Goal: Entertainment & Leisure: Consume media (video, audio)

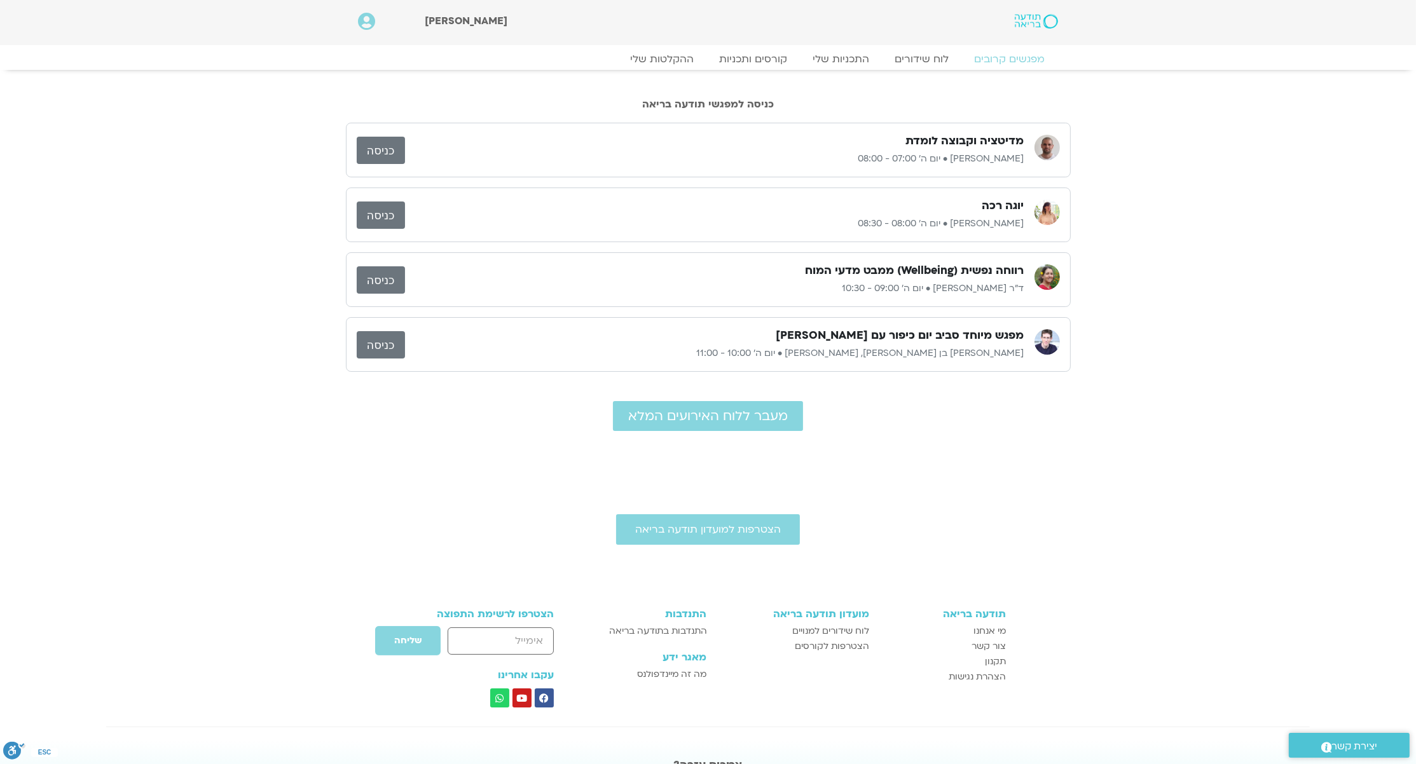
click at [1031, 30] on link at bounding box center [1002, 21] width 112 height 17
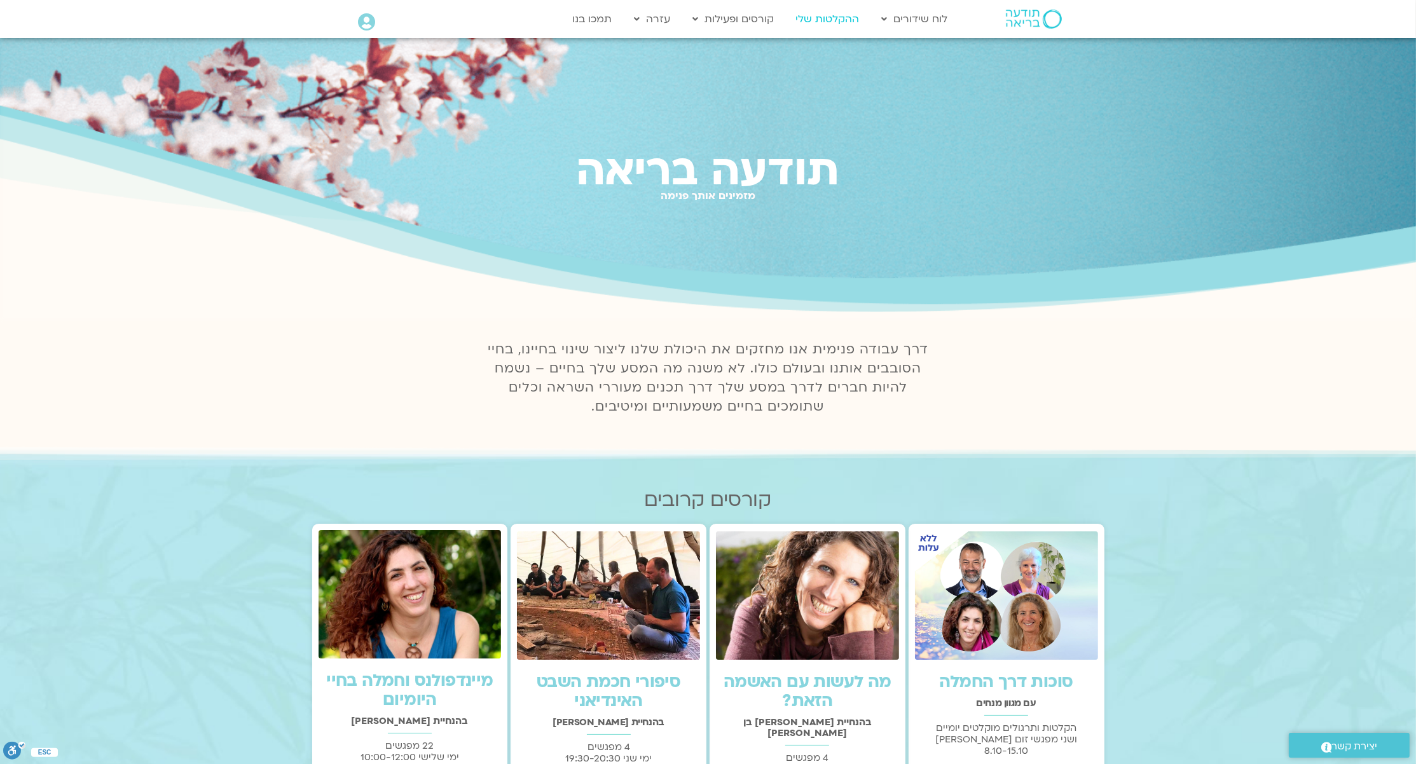
click at [818, 18] on link "ההקלטות שלי" at bounding box center [828, 19] width 76 height 24
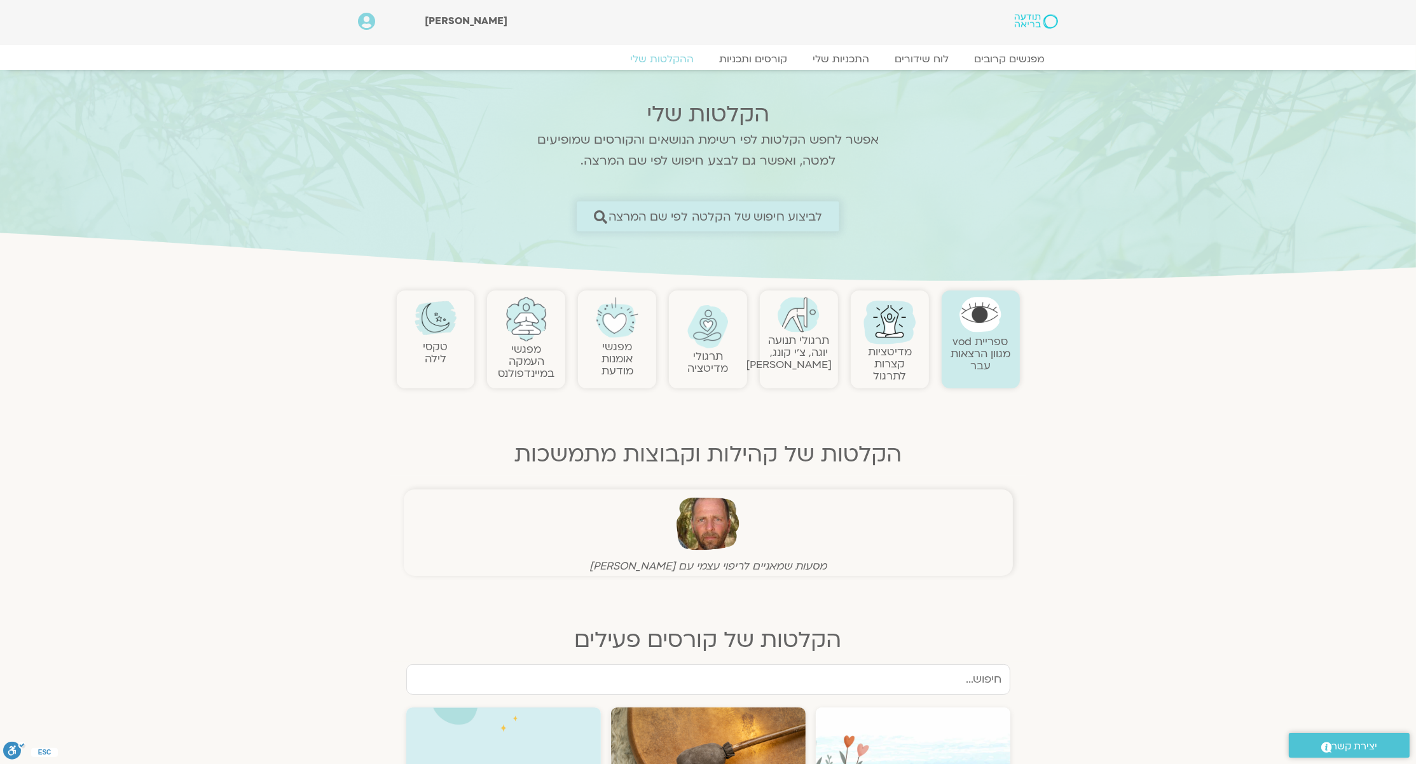
click at [717, 210] on span "לביצוע חיפוש של הקלטה לפי שם המרצה" at bounding box center [716, 216] width 214 height 13
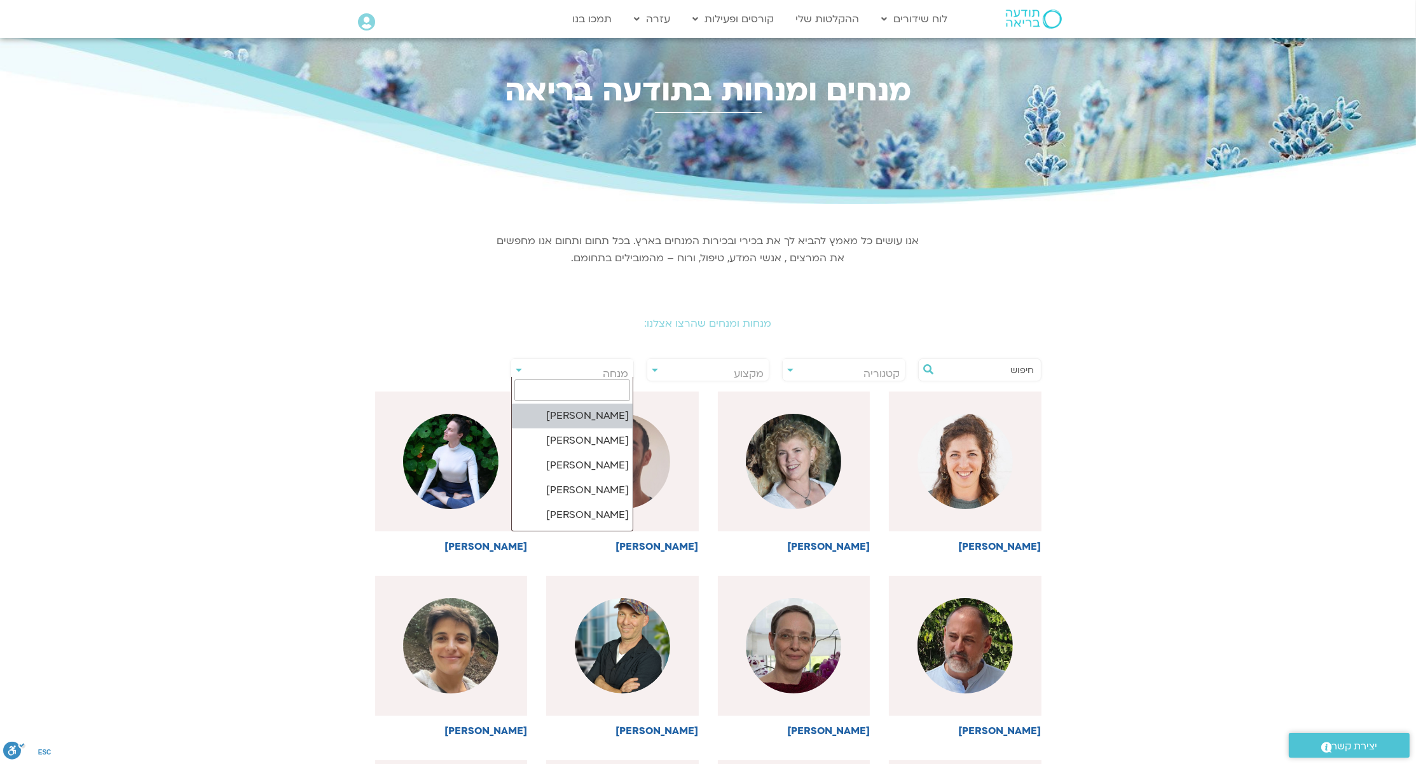
click at [555, 380] on body "דלג לתוכן Main Menu לוח שידורים לוח שידורים יומי תכניה שבועית ההקלטות שלי קורסי…" at bounding box center [708, 700] width 1416 height 1400
type input "תמר"
select select "******"
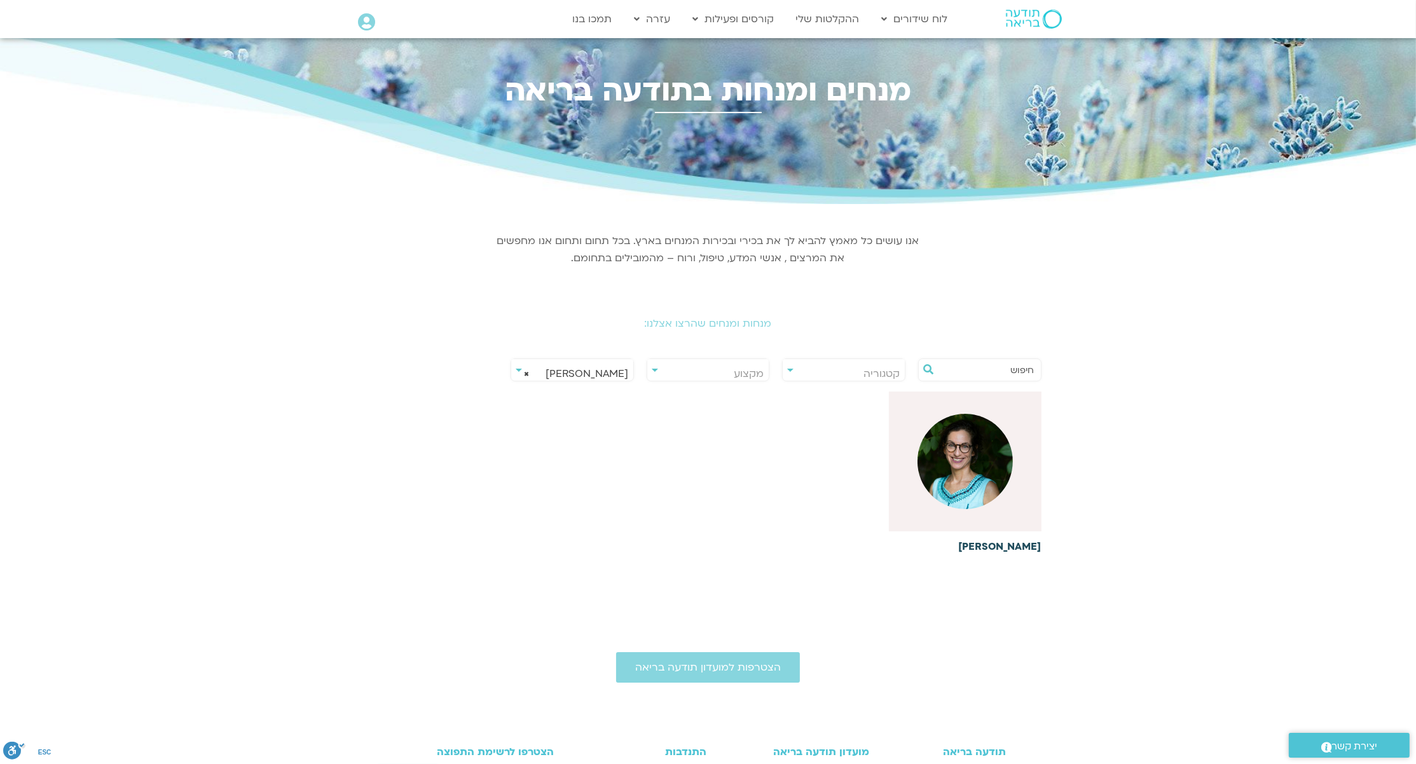
click at [1016, 550] on h6 "[PERSON_NAME]" at bounding box center [965, 546] width 153 height 11
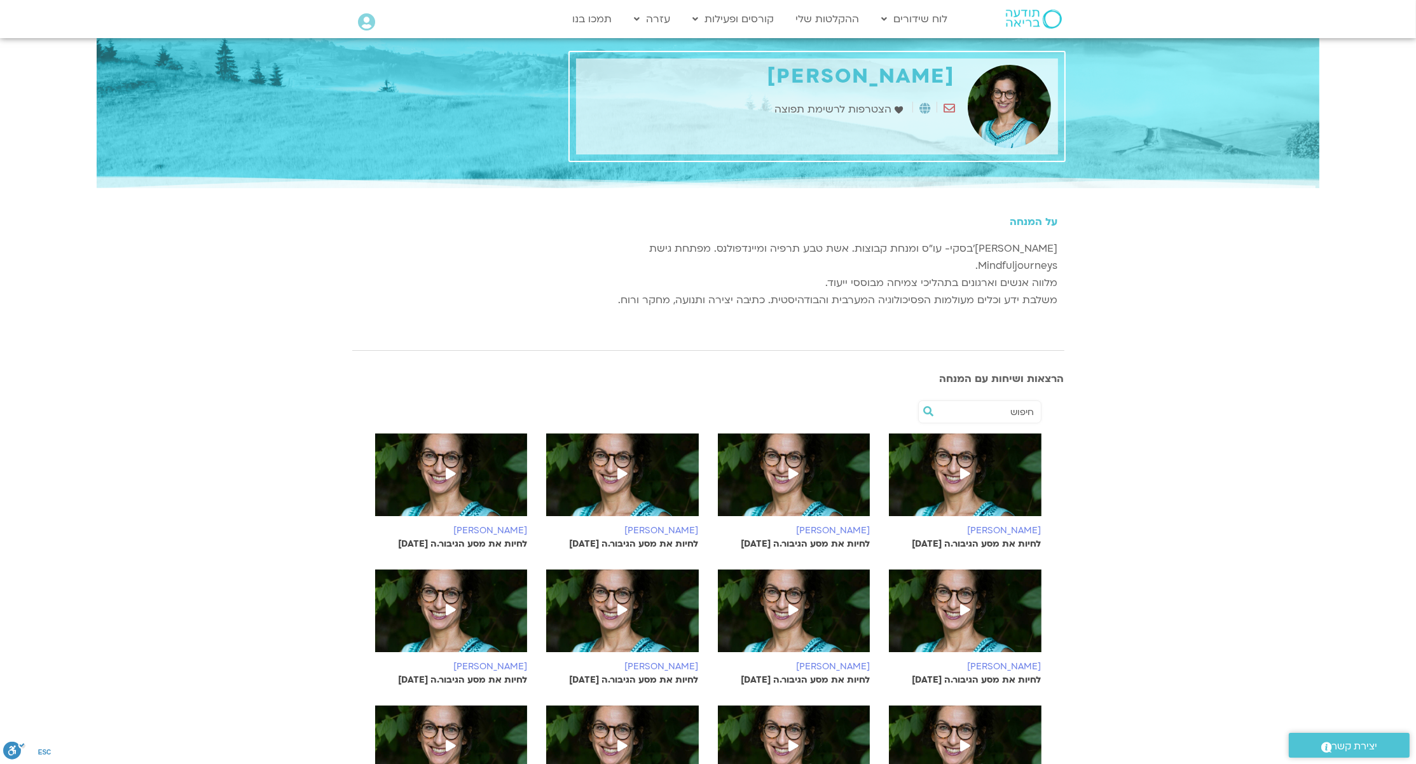
click at [962, 468] on icon at bounding box center [965, 473] width 10 height 11
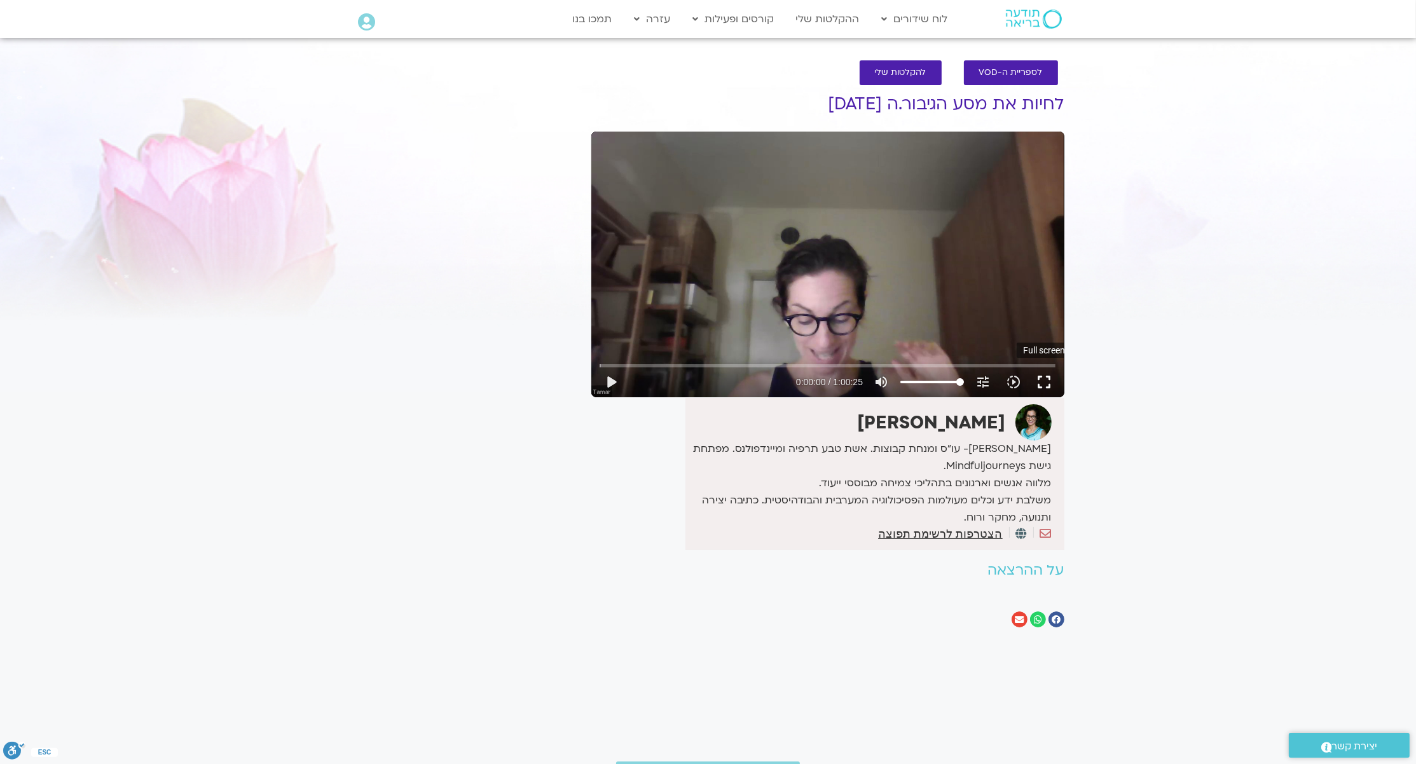
click at [1045, 387] on button "fullscreen" at bounding box center [1044, 382] width 31 height 31
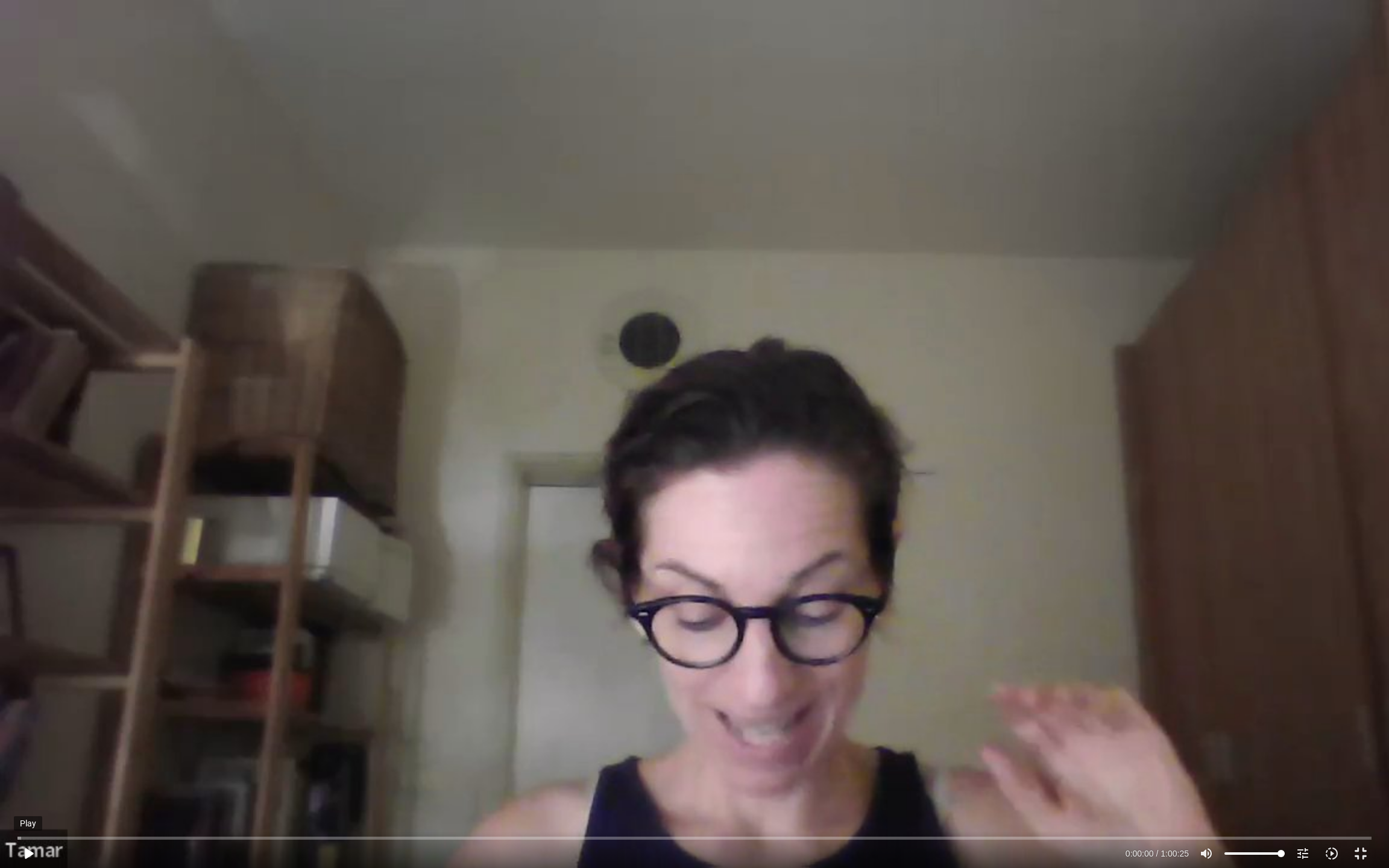
click at [35, 724] on button "play_arrow" at bounding box center [28, 853] width 29 height 29
click at [82, 724] on input "Seek" at bounding box center [694, 838] width 1354 height 8
click at [135, 724] on input "Seek" at bounding box center [694, 838] width 1354 height 8
click at [174, 724] on input "Seek" at bounding box center [694, 838] width 1354 height 8
click at [273, 724] on input "Seek" at bounding box center [694, 838] width 1354 height 8
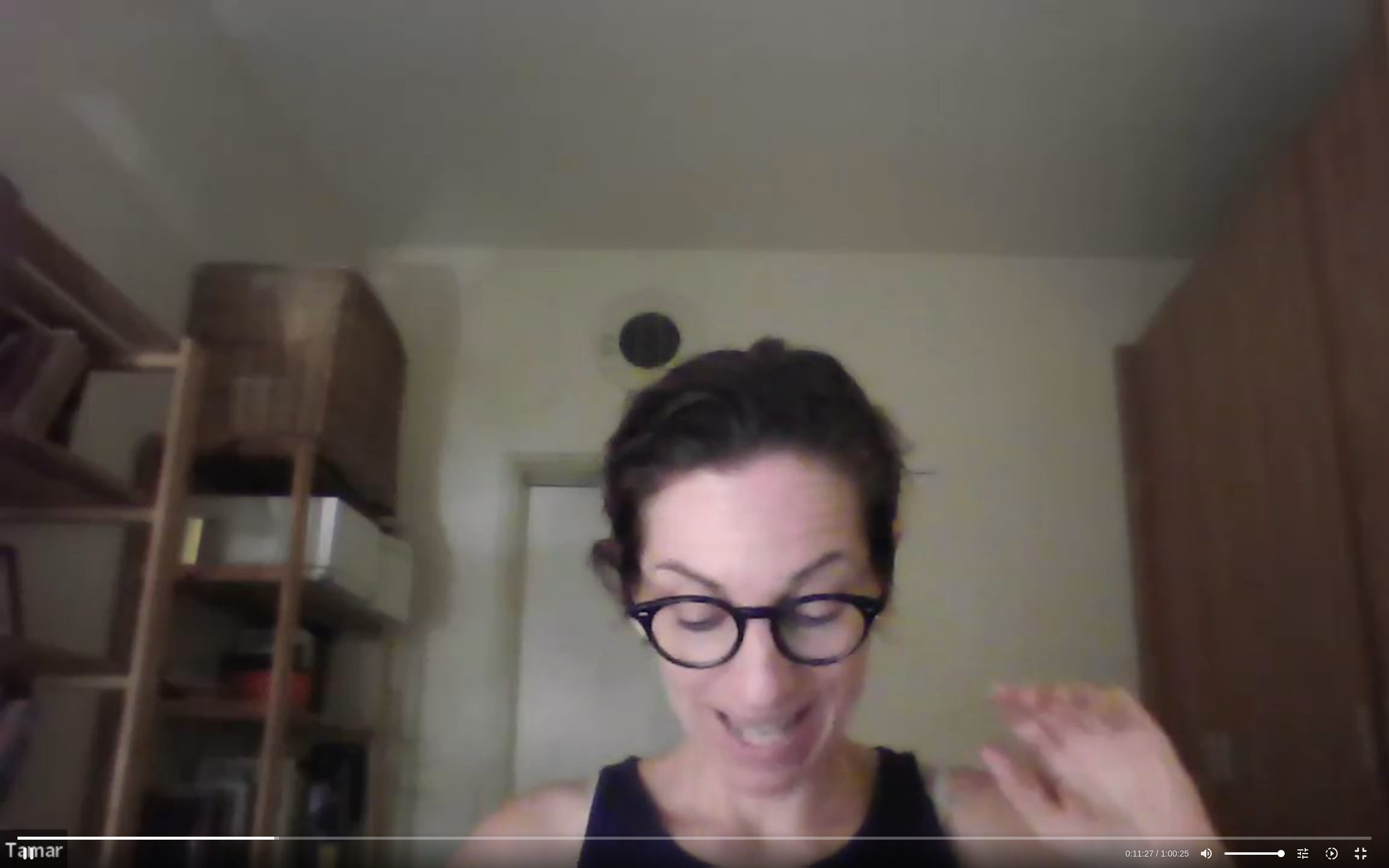
click at [375, 650] on div "Skip Ad 15:02 pause 0:11:27 / 1:00:25 volume_up Mute tune Resolution Auto 720p …" at bounding box center [694, 434] width 1389 height 868
click at [375, 650] on div "Skip Ad 15:02 play_arrow 0:11:27 / 1:00:25 volume_up Mute tune Resolution Auto …" at bounding box center [694, 434] width 1389 height 868
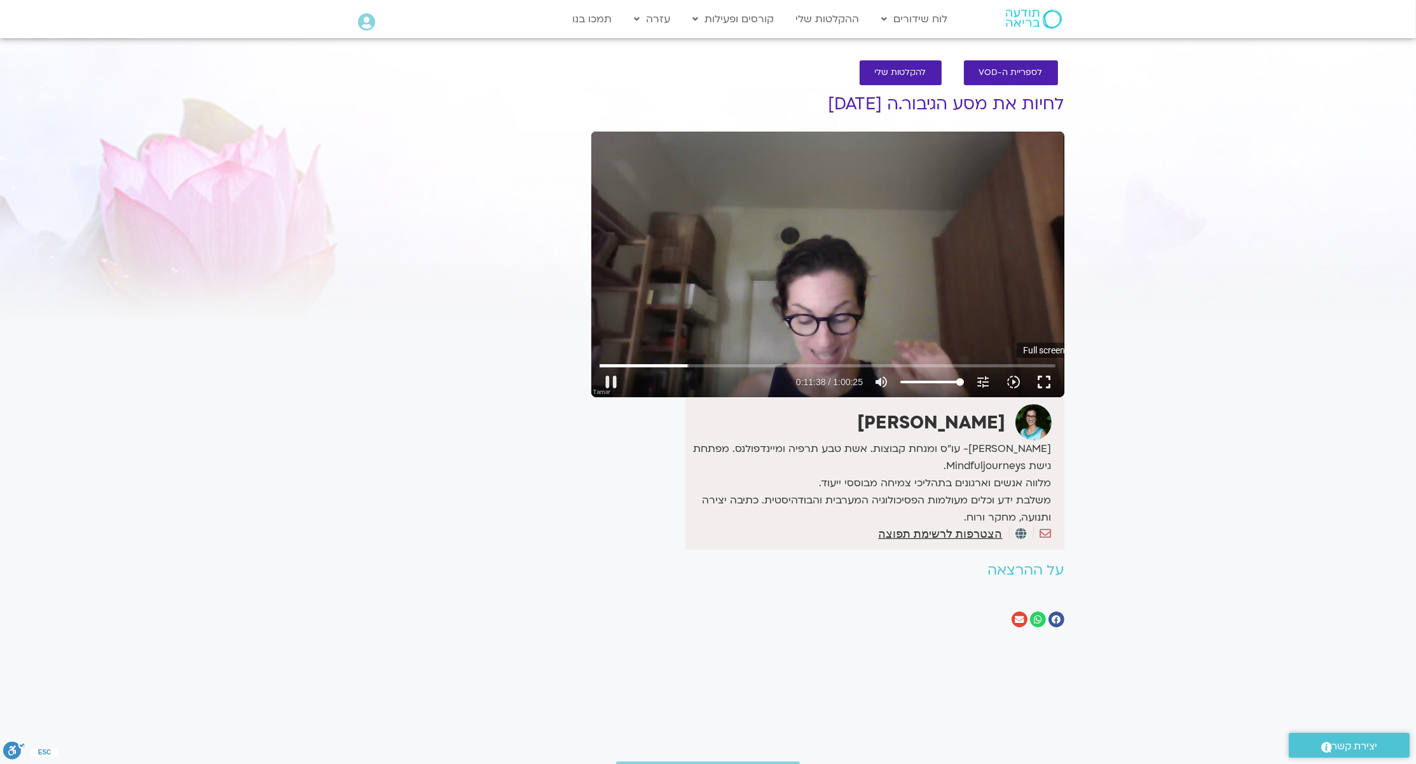
click at [1043, 380] on button "fullscreen" at bounding box center [1044, 382] width 31 height 31
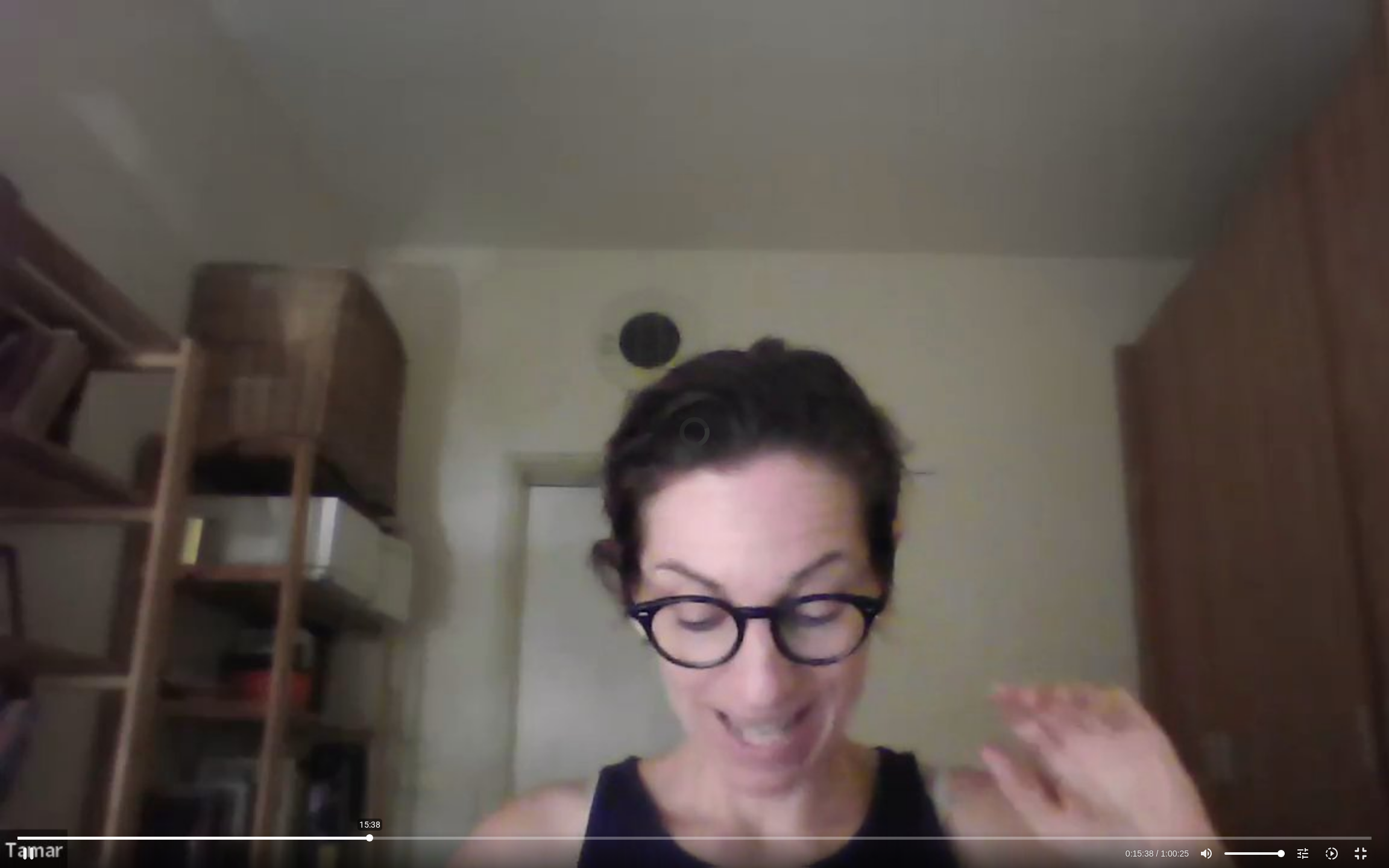
click at [370, 724] on input "Seek" at bounding box center [694, 838] width 1354 height 8
click at [614, 344] on div "Skip Ad 21:20 pause 0:22:19 / 1:00:25 volume_up Mute tune Resolution Auto 720p …" at bounding box center [694, 434] width 1389 height 868
click at [653, 371] on div "Skip Ad 21:20 play_arrow 0:22:19 / 1:00:25 volume_up Mute tune Resolution Auto …" at bounding box center [694, 434] width 1389 height 868
click at [755, 400] on div "Skip Ad 21:20 pause 0:22:26 / 1:00:25 volume_up Mute tune Resolution Auto 720p …" at bounding box center [694, 434] width 1389 height 868
click at [580, 350] on div "Skip Ad 21:20 play_arrow 0:22:26 / 1:00:25 volume_up Mute tune Resolution Auto …" at bounding box center [694, 434] width 1389 height 868
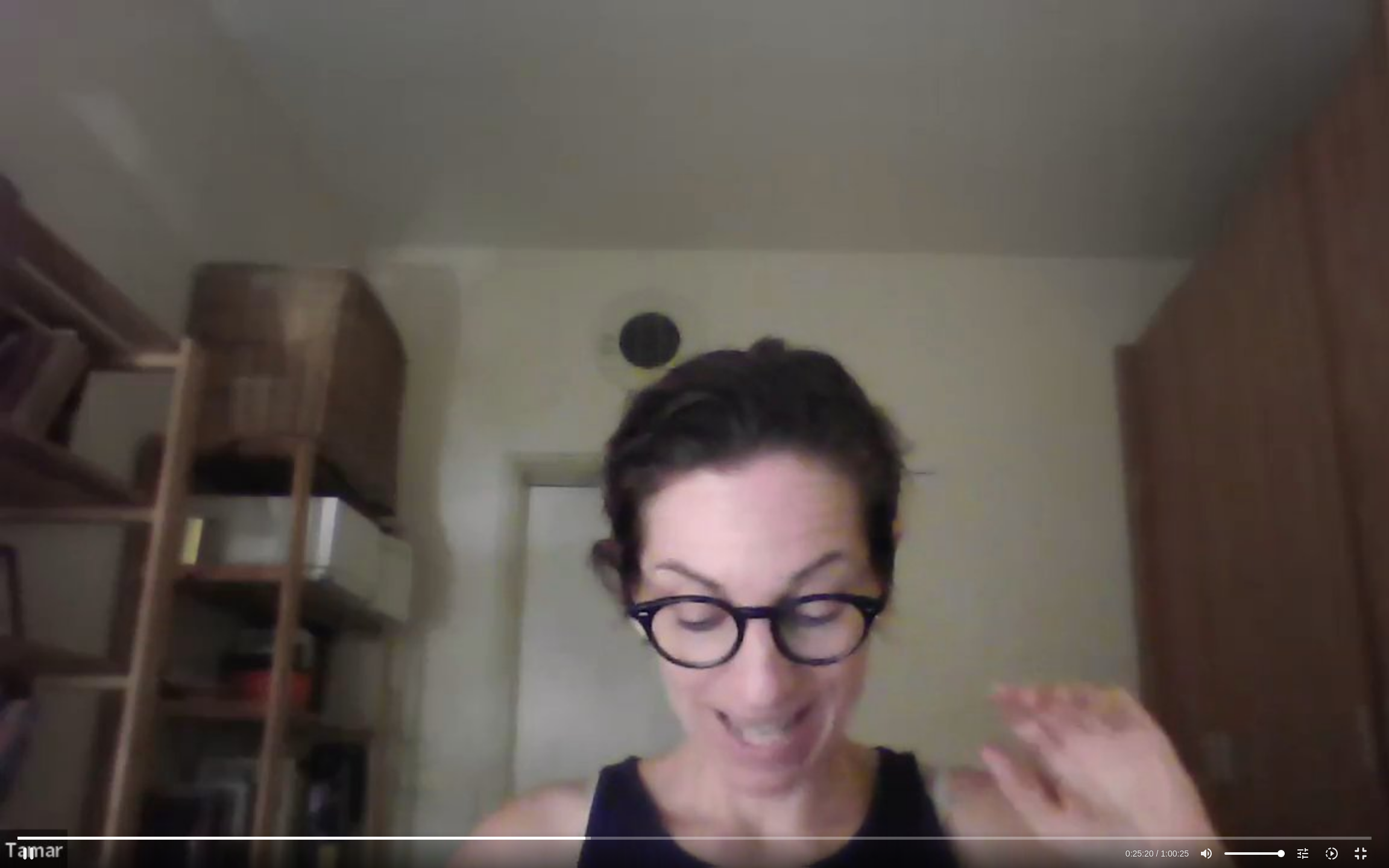
click at [840, 256] on div "Skip Ad 21:20 pause 0:25:20 / 1:00:25 volume_up Mute tune Resolution Auto 720p …" at bounding box center [694, 434] width 1389 height 868
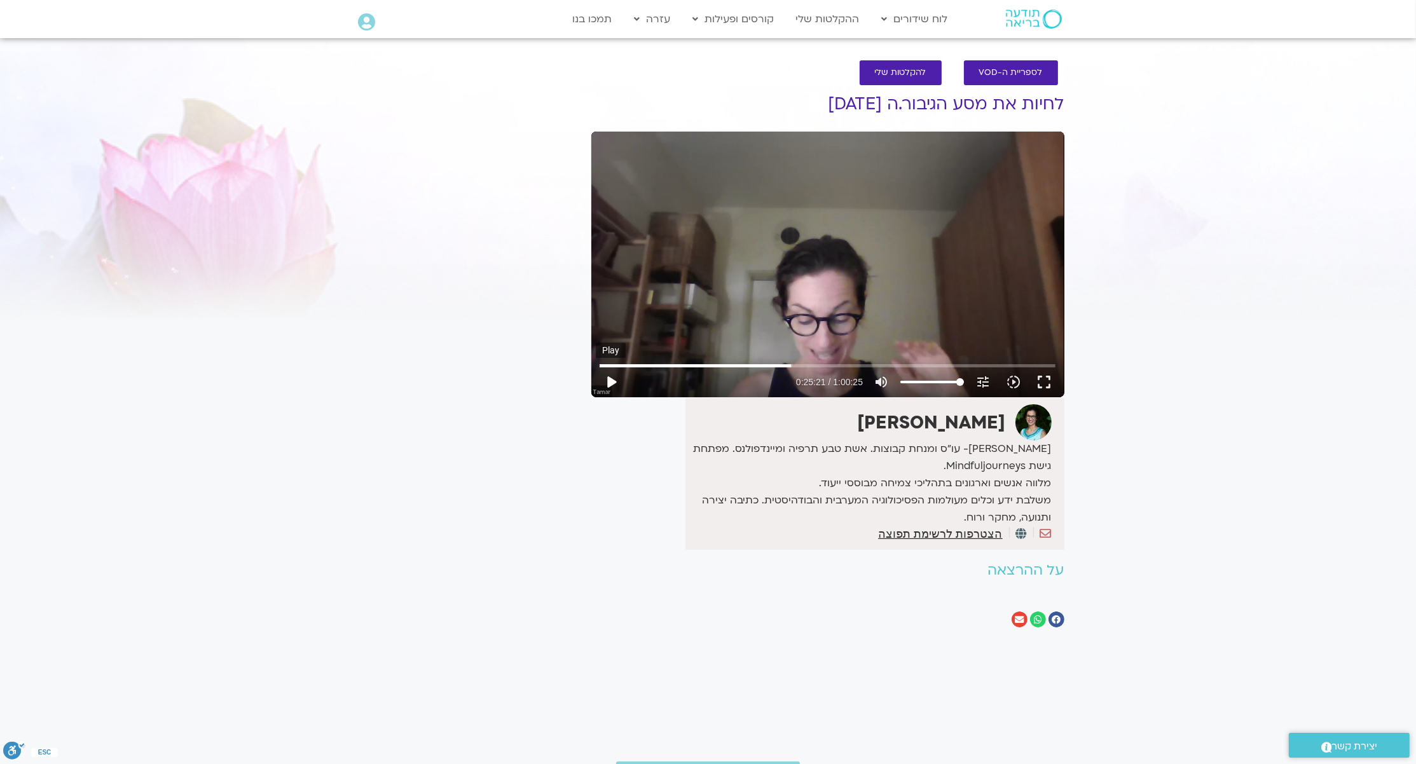
click at [617, 375] on button "play_arrow" at bounding box center [611, 382] width 31 height 31
click at [1049, 382] on button "fullscreen" at bounding box center [1044, 382] width 31 height 31
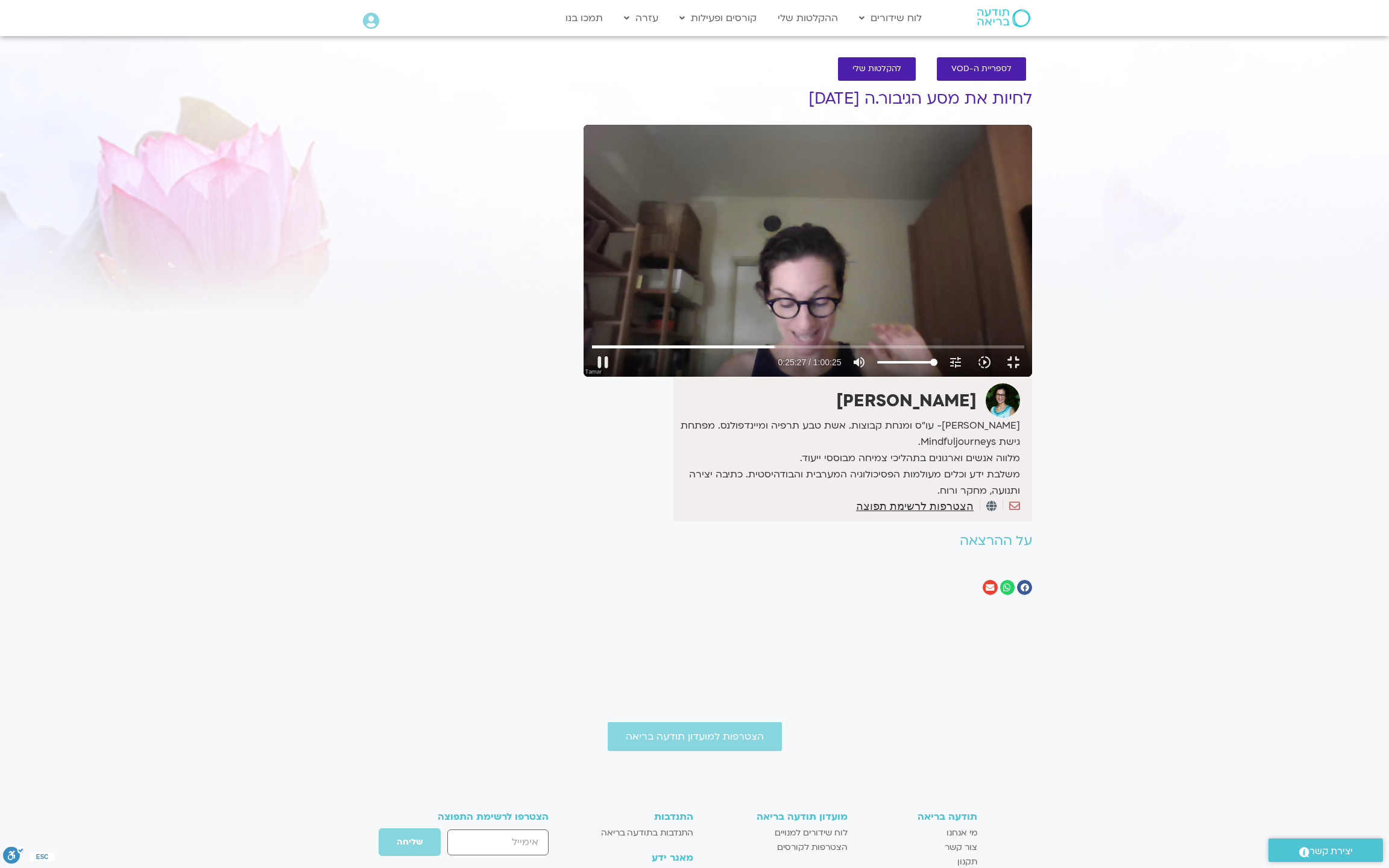
type input "1528.201307"
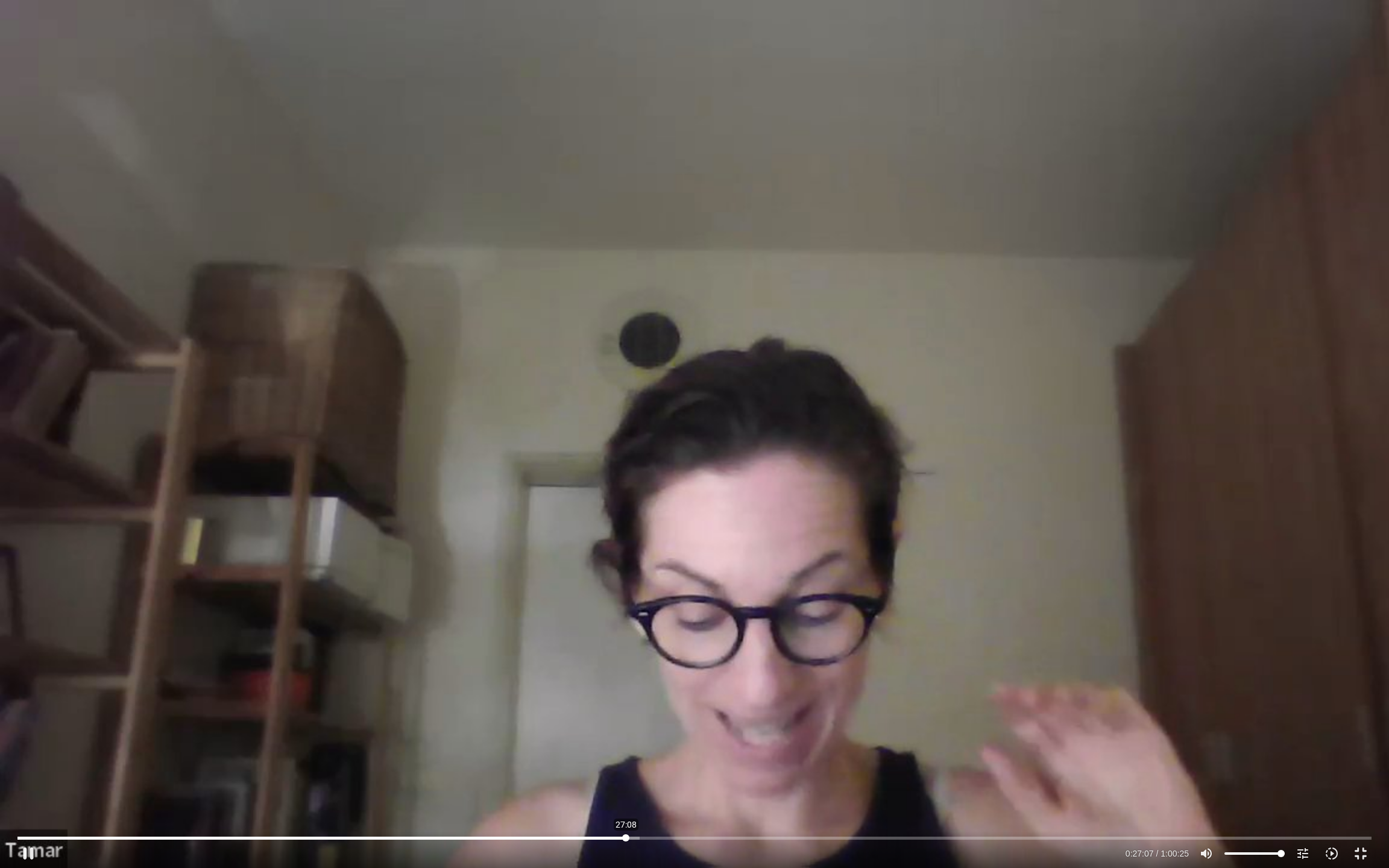
click at [626, 724] on input "Seek" at bounding box center [694, 838] width 1354 height 8
click at [991, 311] on div "Skip Ad 27:08 pause 0:36:13 / 1:00:25 volume_up Mute tune Resolution Auto 720p …" at bounding box center [694, 434] width 1389 height 868
click at [966, 515] on div "Skip Ad 27:08 play_arrow 0:36:13 / 1:00:25 volume_up Mute tune Resolution Auto …" at bounding box center [694, 434] width 1389 height 868
click at [966, 515] on div "Skip Ad 27:08 pause 0:36:15 / 1:00:25 volume_up Mute tune Resolution Auto 720p …" at bounding box center [694, 434] width 1389 height 868
click at [966, 515] on div "Skip Ad 27:08 play_arrow 0:36:15 / 1:00:25 volume_up Mute tune Resolution Auto …" at bounding box center [694, 434] width 1389 height 868
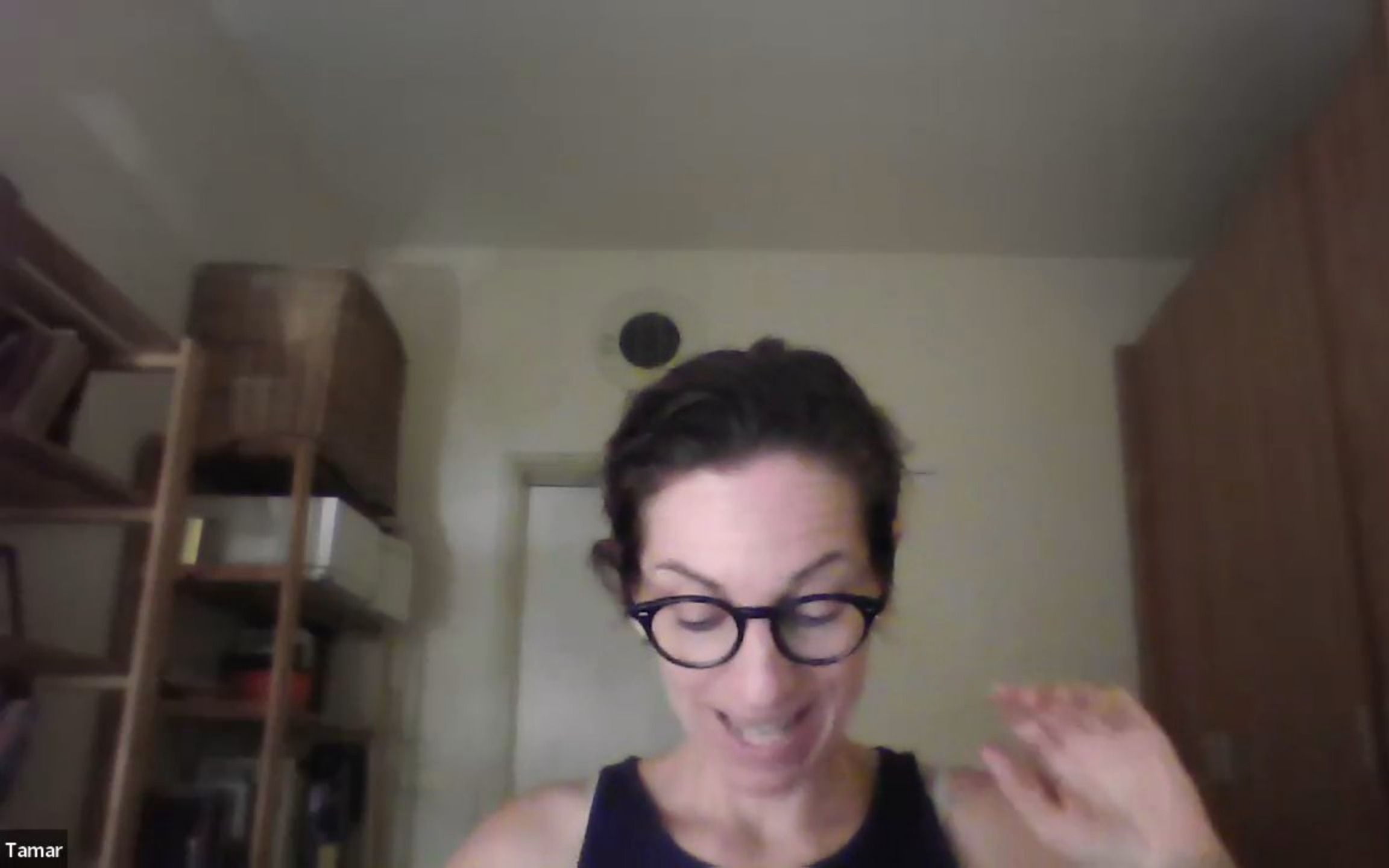
click at [966, 515] on div "Skip Ad 27:08 pause 0:36:15 / 1:00:25 volume_up Mute tune Resolution Auto 720p …" at bounding box center [694, 434] width 1389 height 868
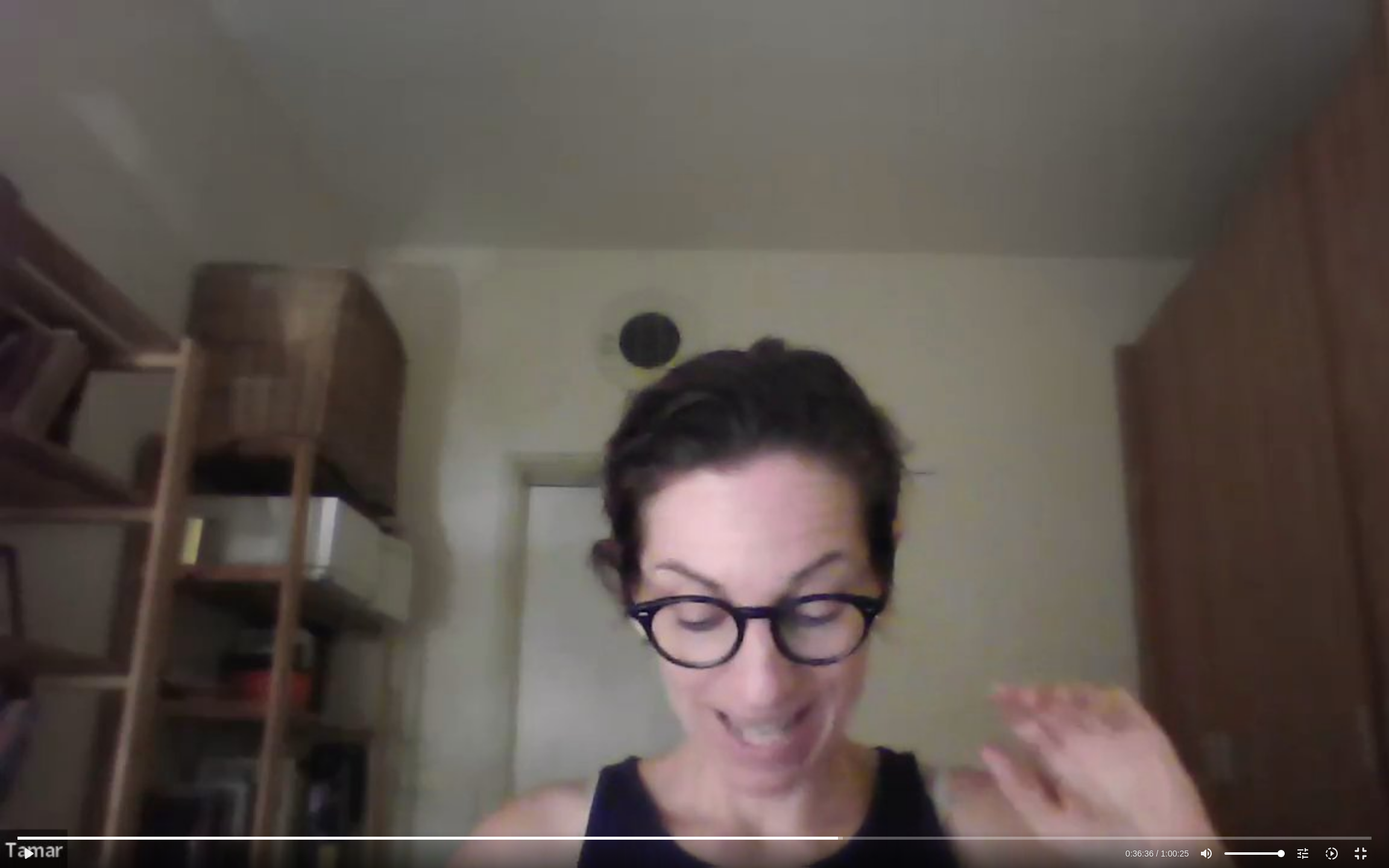
click at [576, 596] on div "Skip Ad 27:08 play_arrow 0:36:36 / 1:00:25 volume_up Mute tune Resolution Auto …" at bounding box center [694, 434] width 1389 height 868
click at [579, 509] on div "Skip Ad 27:08 pause 0:36:56 / 1:00:25 volume_up Mute tune Resolution Auto 720p …" at bounding box center [694, 434] width 1389 height 868
click at [577, 498] on div "Skip Ad 27:08 play_arrow 0:36:56 / 1:00:25 volume_up Mute tune Resolution Auto …" at bounding box center [694, 434] width 1389 height 868
click at [602, 447] on div "Skip Ad 27:08 pause 0:37:05 / 1:00:25 volume_up Mute tune Resolution Auto 720p …" at bounding box center [694, 434] width 1389 height 868
click at [602, 447] on div "Skip Ad 27:08 play_arrow 0:37:05 / 1:00:25 volume_up Mute tune Resolution Auto …" at bounding box center [694, 434] width 1389 height 868
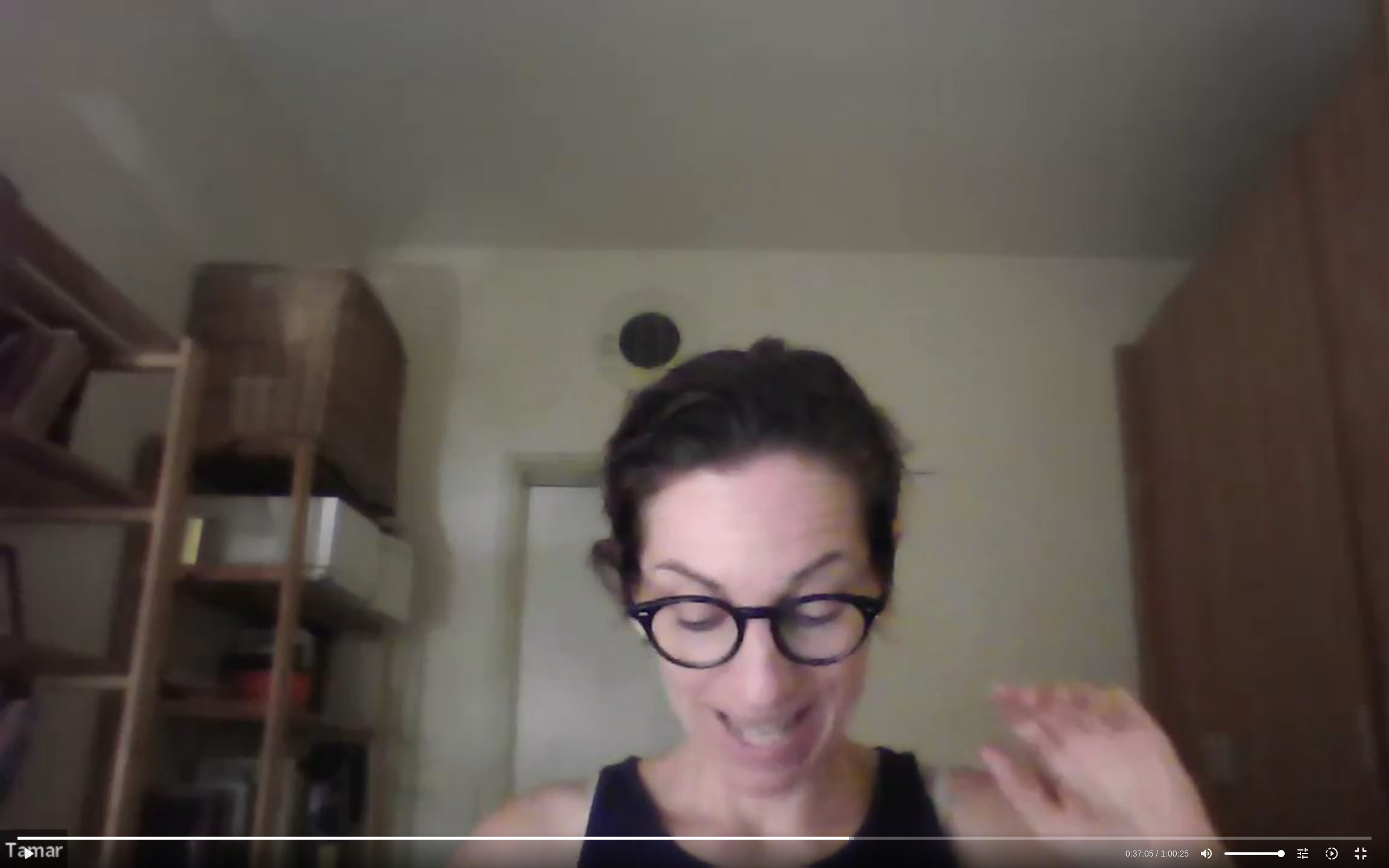
click at [602, 447] on div "Skip Ad 27:08 play_arrow 0:37:05 / 1:00:25 volume_up Mute tune Resolution Auto …" at bounding box center [694, 434] width 1389 height 868
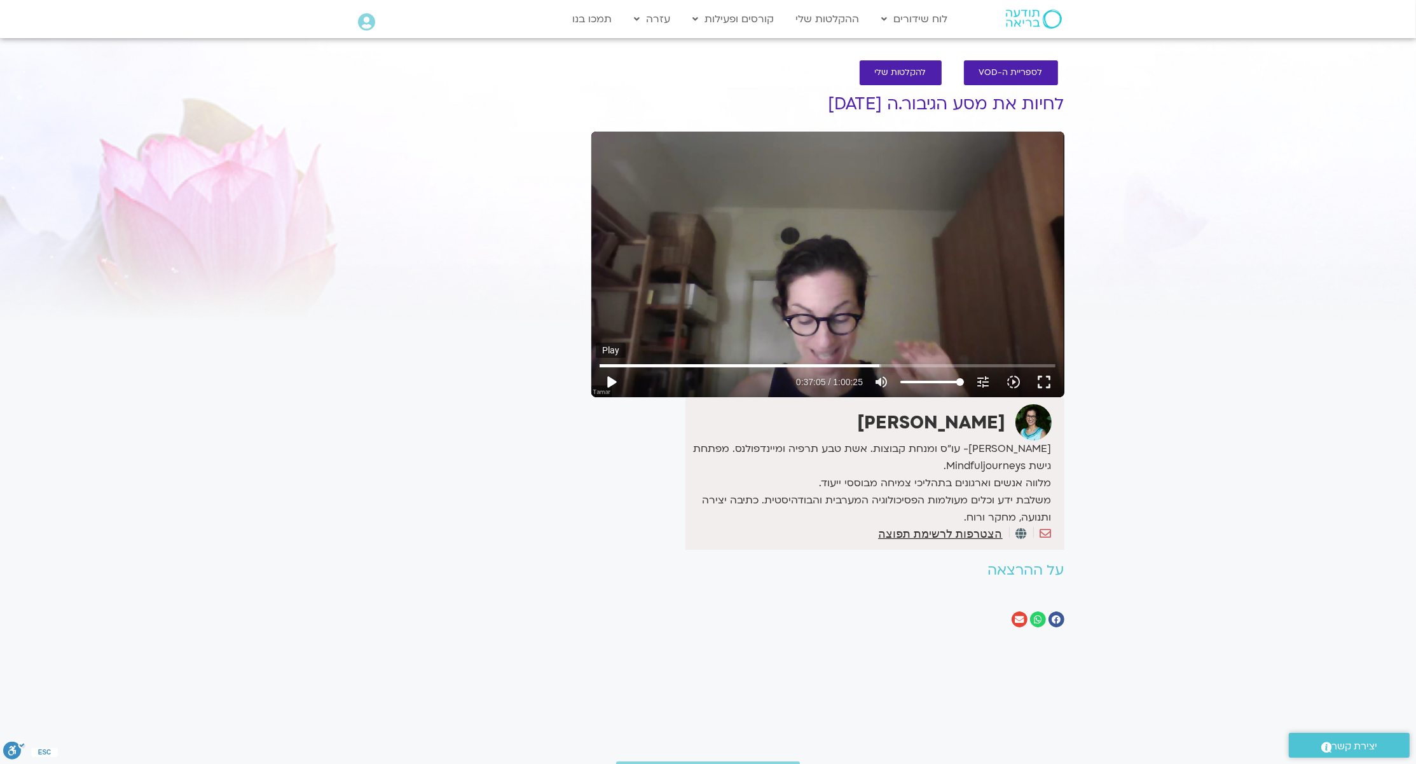
click at [619, 375] on button "play_arrow" at bounding box center [611, 382] width 31 height 31
click at [1044, 380] on button "fullscreen" at bounding box center [1044, 382] width 31 height 31
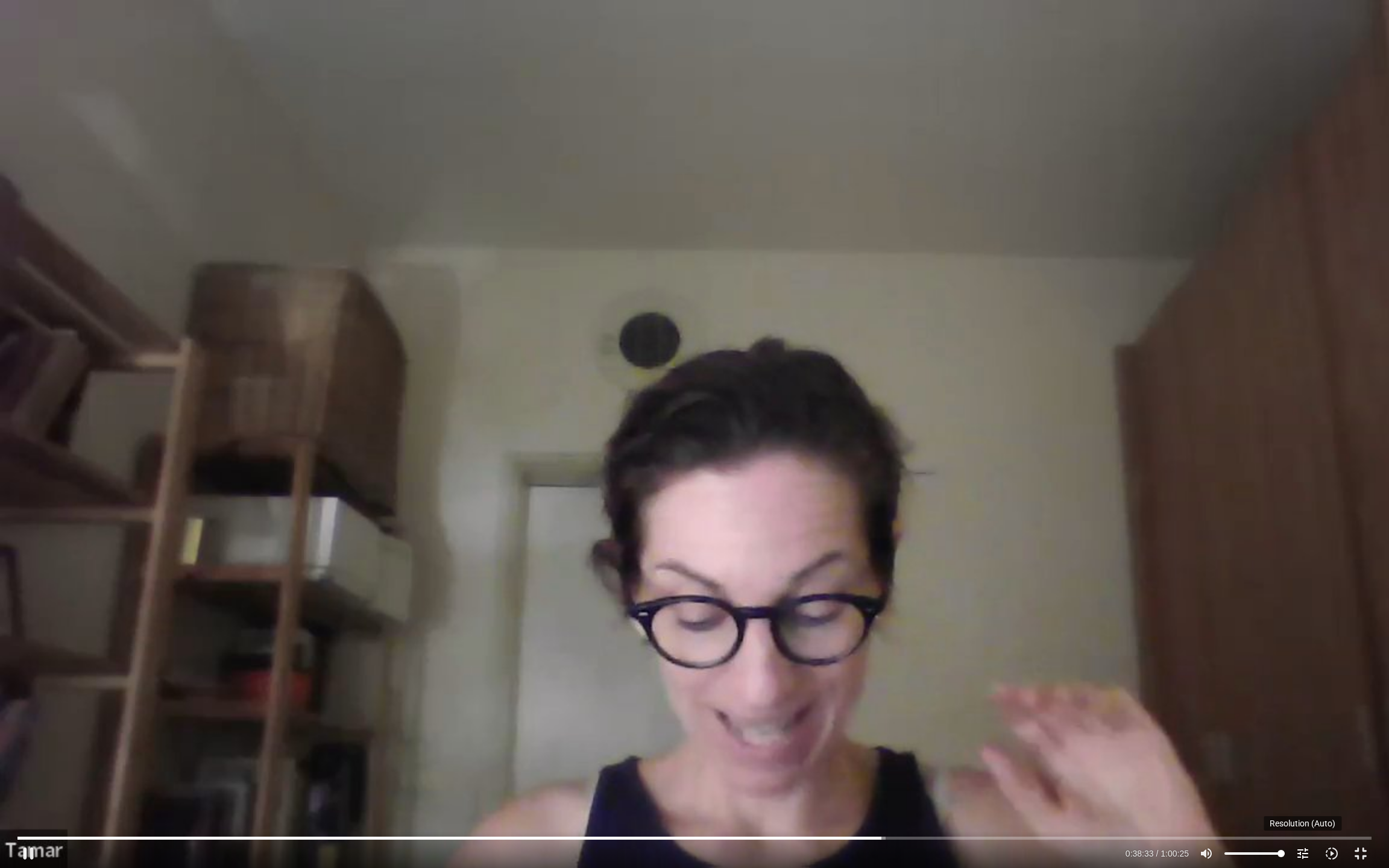
click at [1307, 724] on icon "tune" at bounding box center [1303, 853] width 14 height 14
click at [1298, 724] on button "Auto done" at bounding box center [1323, 817] width 115 height 23
click at [1290, 724] on span "720p" at bounding box center [1298, 750] width 19 height 9
click at [1291, 724] on span "Auto" at bounding box center [1297, 817] width 17 height 9
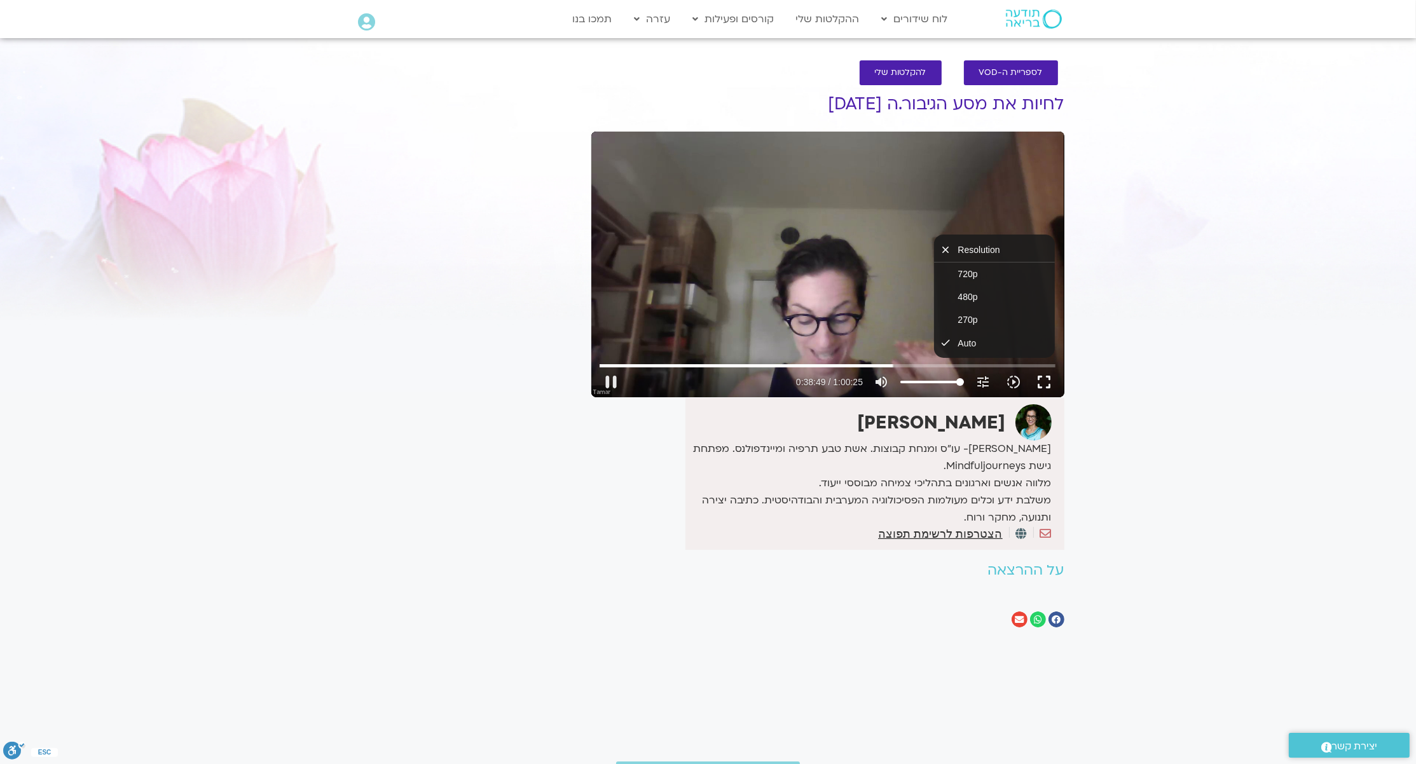
click at [1040, 381] on button "fullscreen" at bounding box center [1044, 382] width 31 height 31
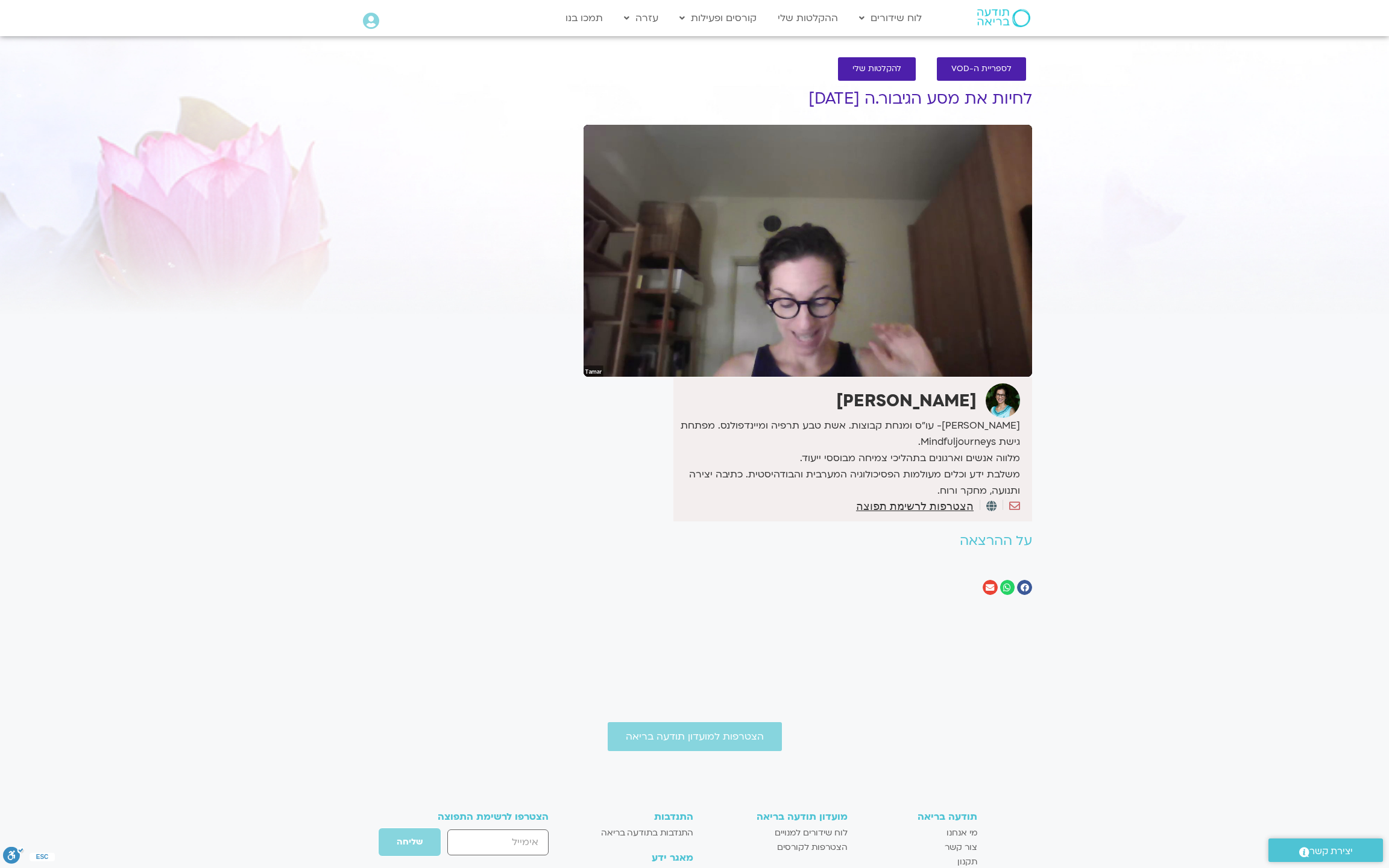
click at [999, 348] on button "fullscreen_exit" at bounding box center [1014, 362] width 29 height 29
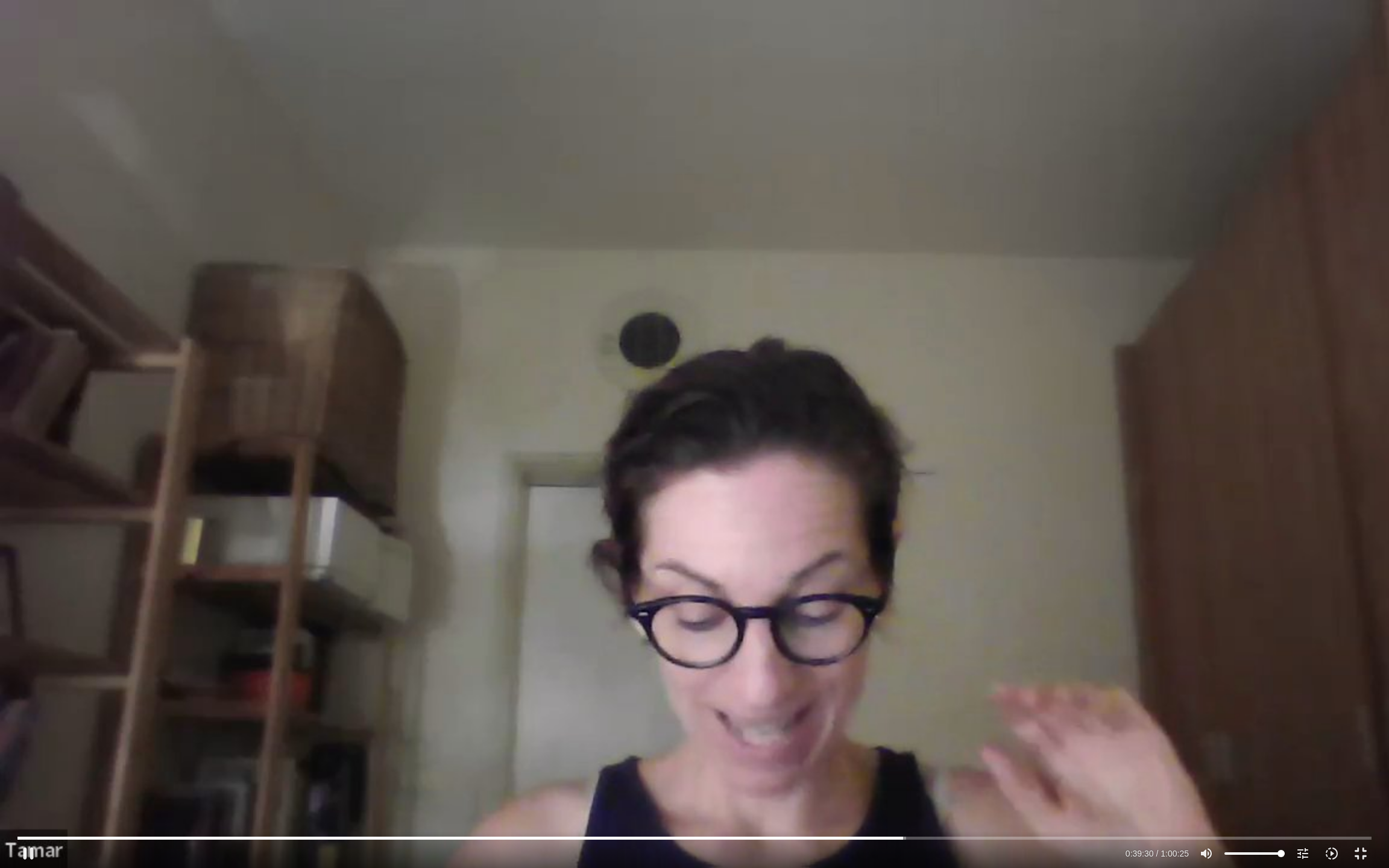
click at [1190, 367] on div "Skip Ad 59:17 pause 0:39:30 / 1:00:25 volume_up Mute tune Resolution Auto 720p …" at bounding box center [694, 434] width 1389 height 868
click at [1200, 418] on div "Skip Ad 59:17 play_arrow 0:39:30 / 1:00:25 volume_up Mute tune Resolution Auto …" at bounding box center [694, 434] width 1389 height 868
click at [835, 549] on div "Skip Ad 59:17 pause 0:42:32 / 1:00:25 volume_up Mute tune Resolution Auto 720p …" at bounding box center [694, 434] width 1389 height 868
click at [978, 408] on div "Skip Ad 59:17 play_arrow 0:42:32 / 1:00:25 volume_up Mute tune Resolution Auto …" at bounding box center [694, 434] width 1389 height 868
click at [664, 402] on div "Skip Ad 59:17 pause 0:43:13 / 1:00:25 volume_up Mute tune Resolution Auto 720p …" at bounding box center [694, 434] width 1389 height 868
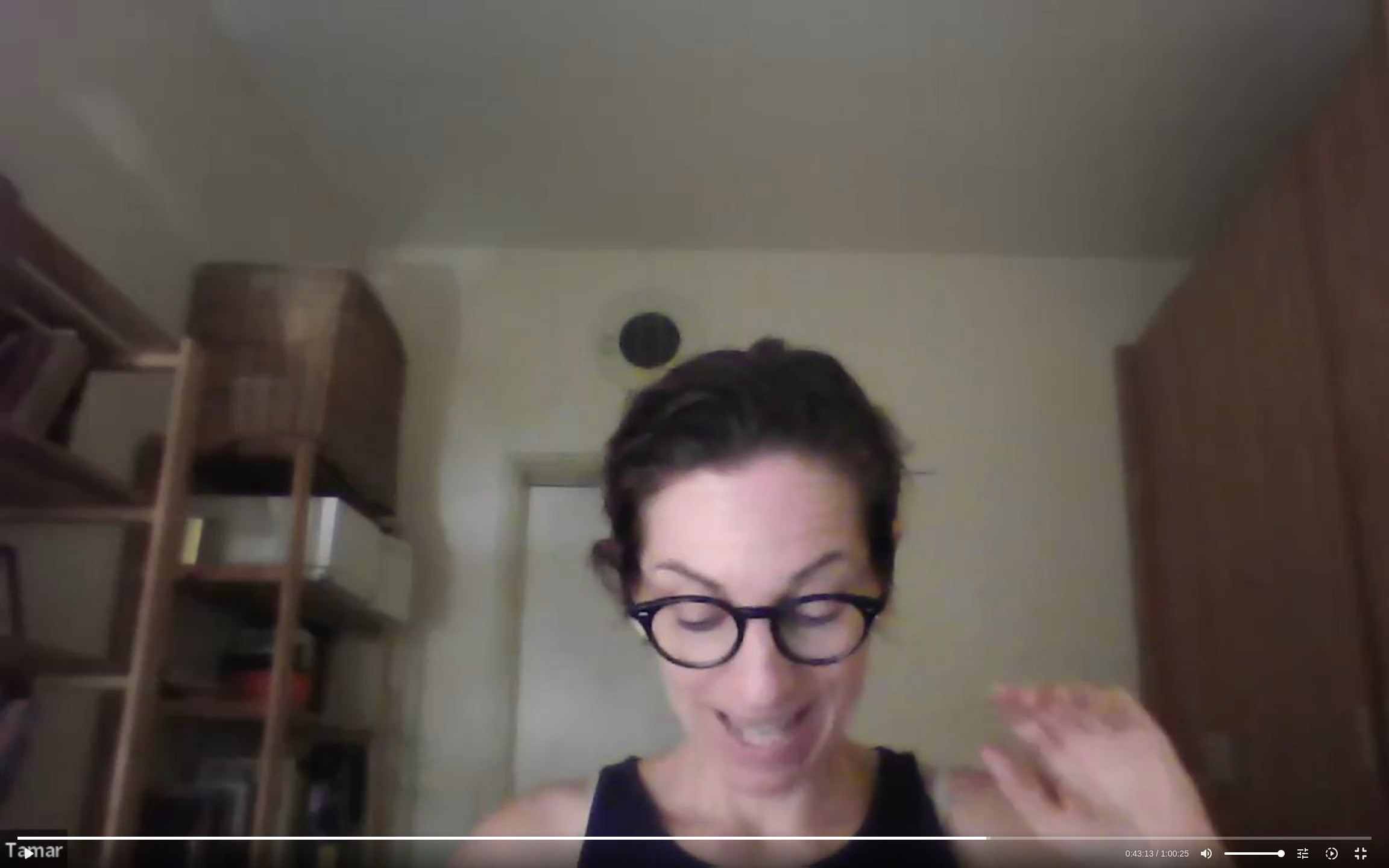
click at [664, 402] on div "Skip Ad 59:17 play_arrow 0:43:13 / 1:00:25 volume_up Mute tune Resolution Auto …" at bounding box center [694, 434] width 1389 height 868
click at [647, 340] on div "Skip Ad 59:17 pause 0:43:48 / 1:00:25 volume_up Mute tune Resolution Auto 720p …" at bounding box center [694, 434] width 1389 height 868
click at [718, 455] on div "Skip Ad 59:17 play_arrow 0:43:49 / 1:00:25 volume_up Mute tune Resolution Auto …" at bounding box center [694, 434] width 1389 height 868
click at [1056, 455] on div "Skip Ad 59:17 pause 0:45:36 / 1:00:25 volume_up Mute tune Resolution Auto 720p …" at bounding box center [694, 434] width 1389 height 868
click at [1033, 724] on input "Seek" at bounding box center [694, 838] width 1354 height 8
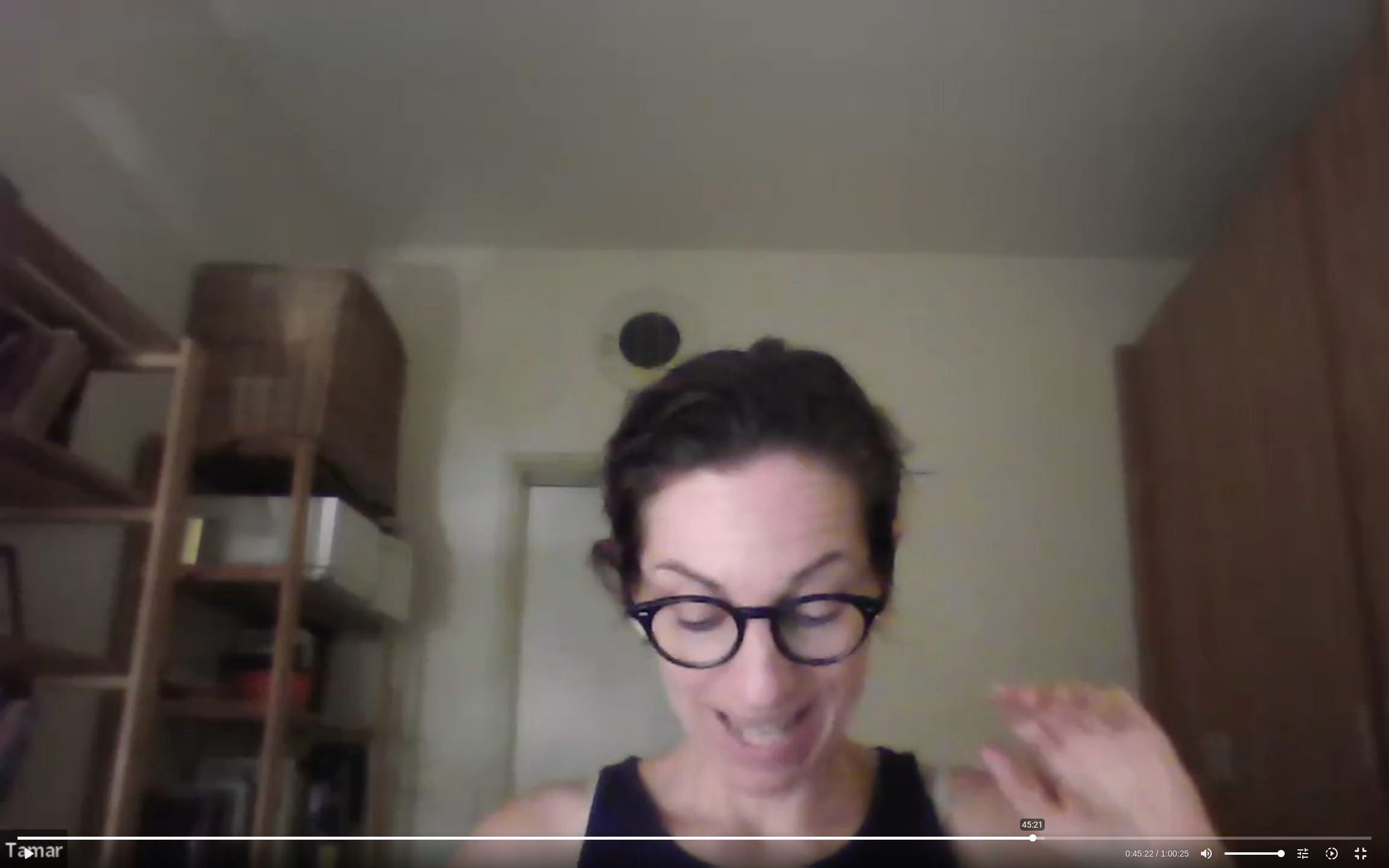
click at [1033, 724] on input "Seek" at bounding box center [694, 838] width 1354 height 8
click at [1062, 636] on div "Skip Ad 45:23 play_arrow 0:45:23 / 1:00:25 volume_up Mute tune Resolution Auto …" at bounding box center [694, 434] width 1389 height 868
click at [173, 343] on div "Skip Ad 45:23 pause 0:59:12 / 1:00:25 volume_up Mute tune Resolution Auto 720p …" at bounding box center [694, 434] width 1389 height 868
click at [169, 356] on div "Skip Ad 45:23 play_arrow 0:59:12 / 1:00:25 volume_up Mute tune Resolution Auto …" at bounding box center [694, 434] width 1389 height 868
click at [171, 300] on div "Skip Ad 45:23 pause 0:59:14 / 1:00:25 volume_up Mute tune Resolution Auto 720p …" at bounding box center [694, 434] width 1389 height 868
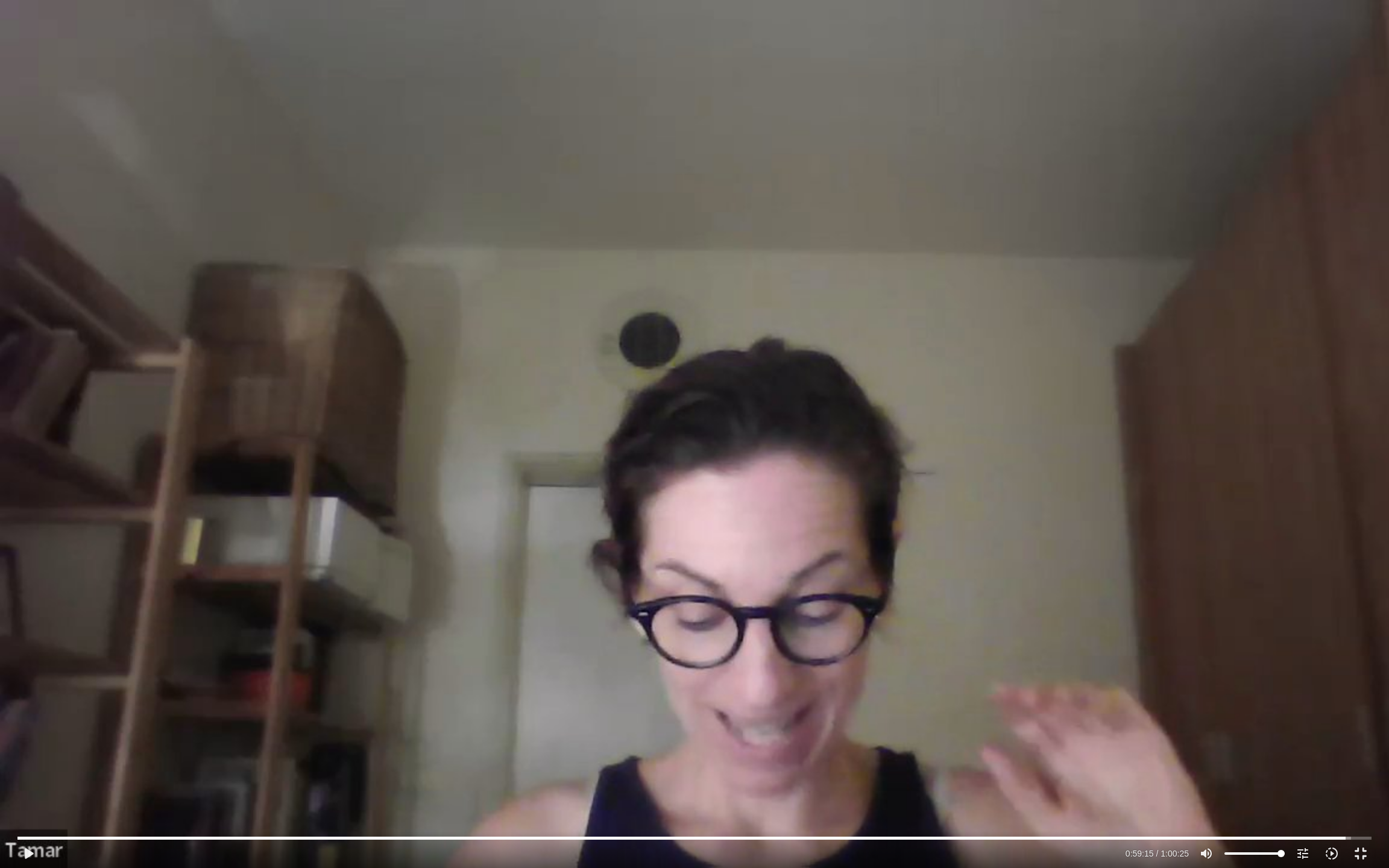
click at [171, 300] on div "Skip Ad 45:23 play_arrow 0:59:15 / 1:00:25 volume_up Mute tune Resolution Auto …" at bounding box center [694, 434] width 1389 height 868
click at [1343, 724] on input "Seek" at bounding box center [694, 838] width 1354 height 8
click at [1074, 628] on div "Skip Ad 1:00:03 play_arrow 1:00:03 / 1:00:25 volume_up Mute tune Resolution Aut…" at bounding box center [694, 434] width 1389 height 868
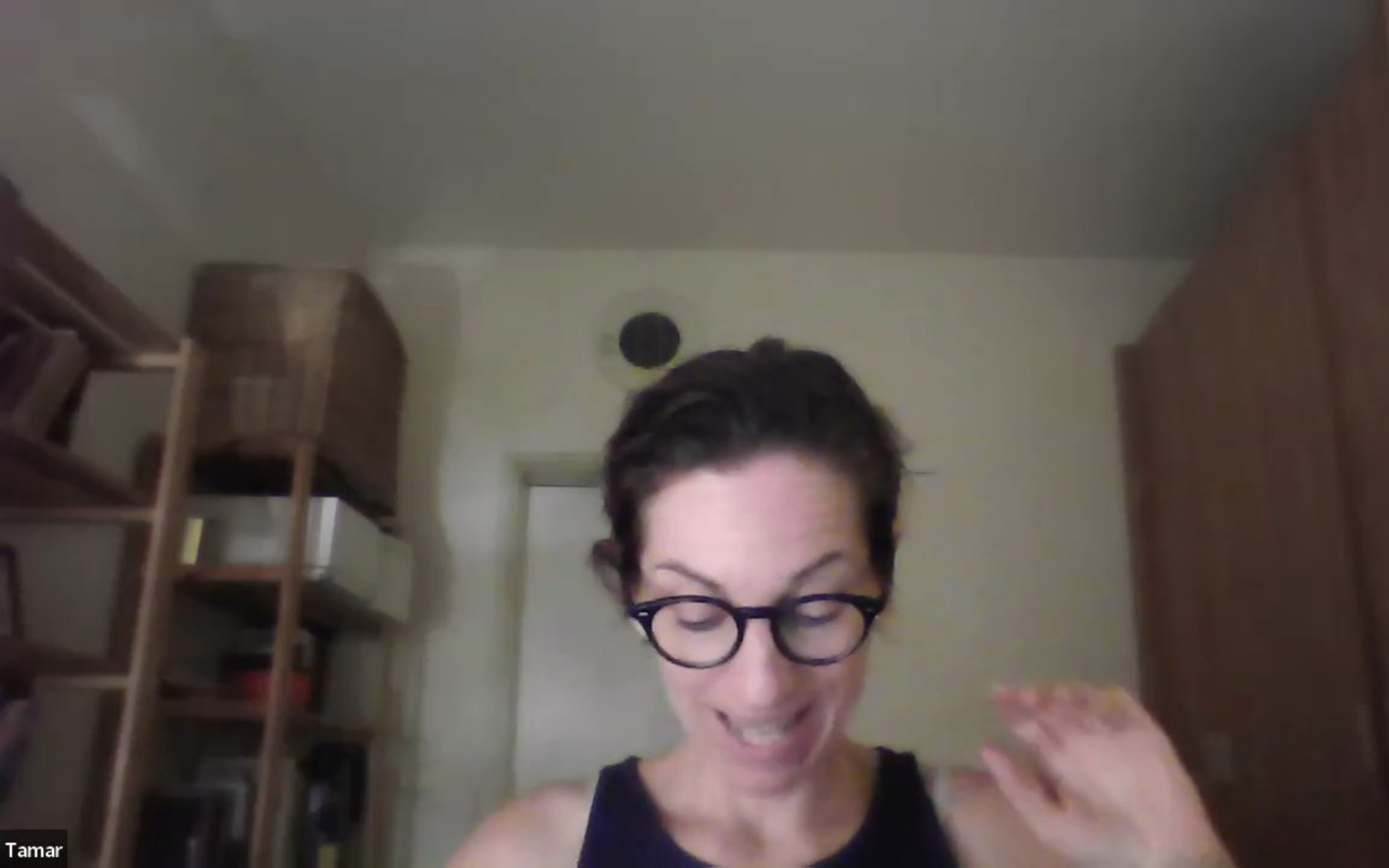
type input "3625.28"
